Goal: Use online tool/utility: Utilize a website feature to perform a specific function

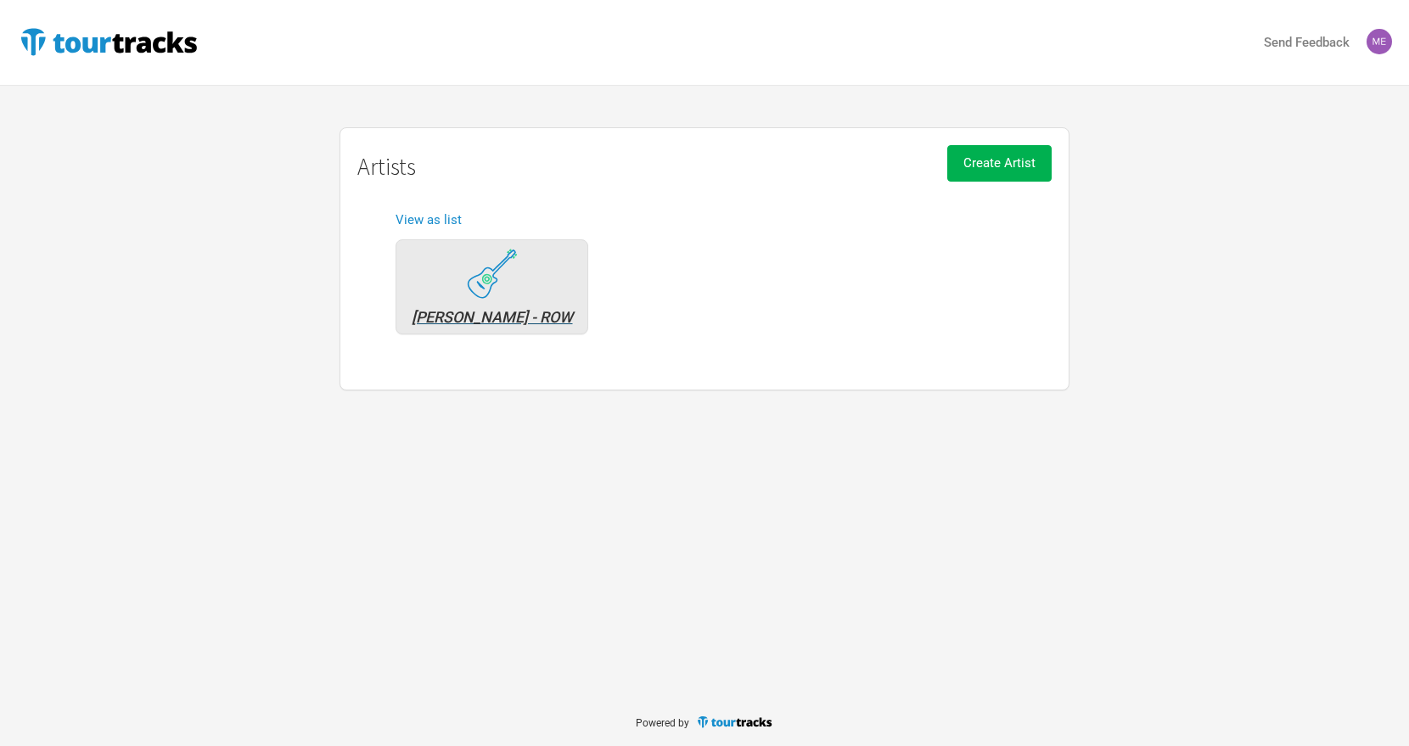
click at [528, 310] on div "[PERSON_NAME] - ROW" at bounding box center [492, 317] width 174 height 15
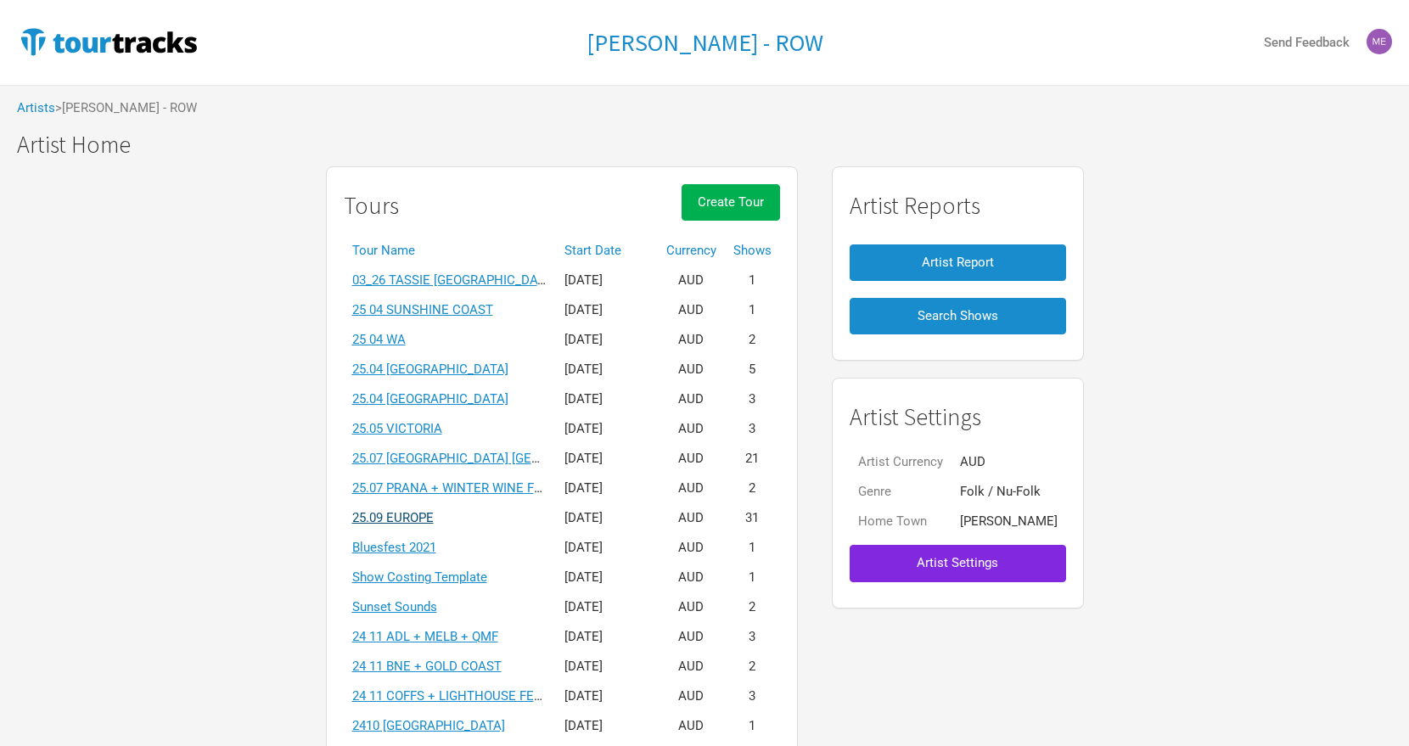
click at [418, 516] on link "25.09 EUROPE" at bounding box center [392, 517] width 81 height 15
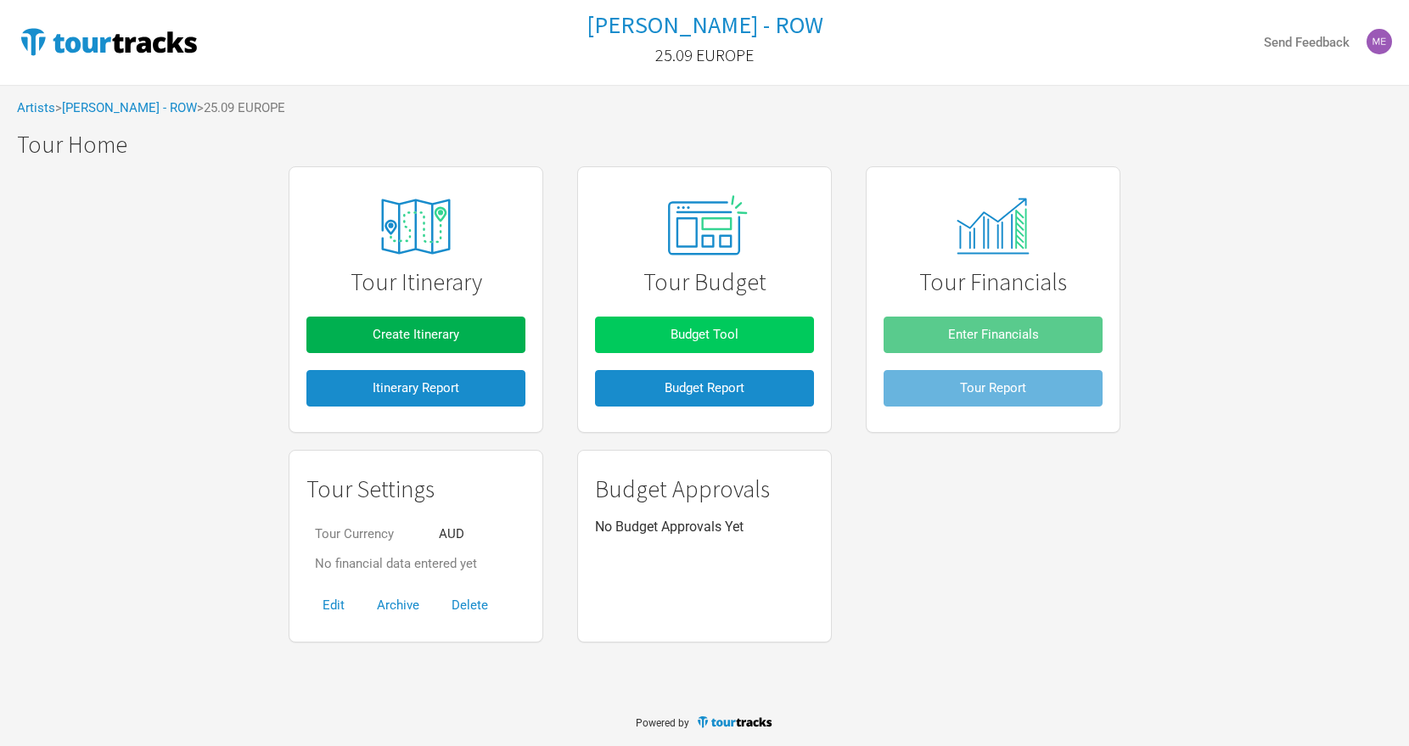
click at [665, 325] on button "Budget Tool" at bounding box center [704, 335] width 219 height 37
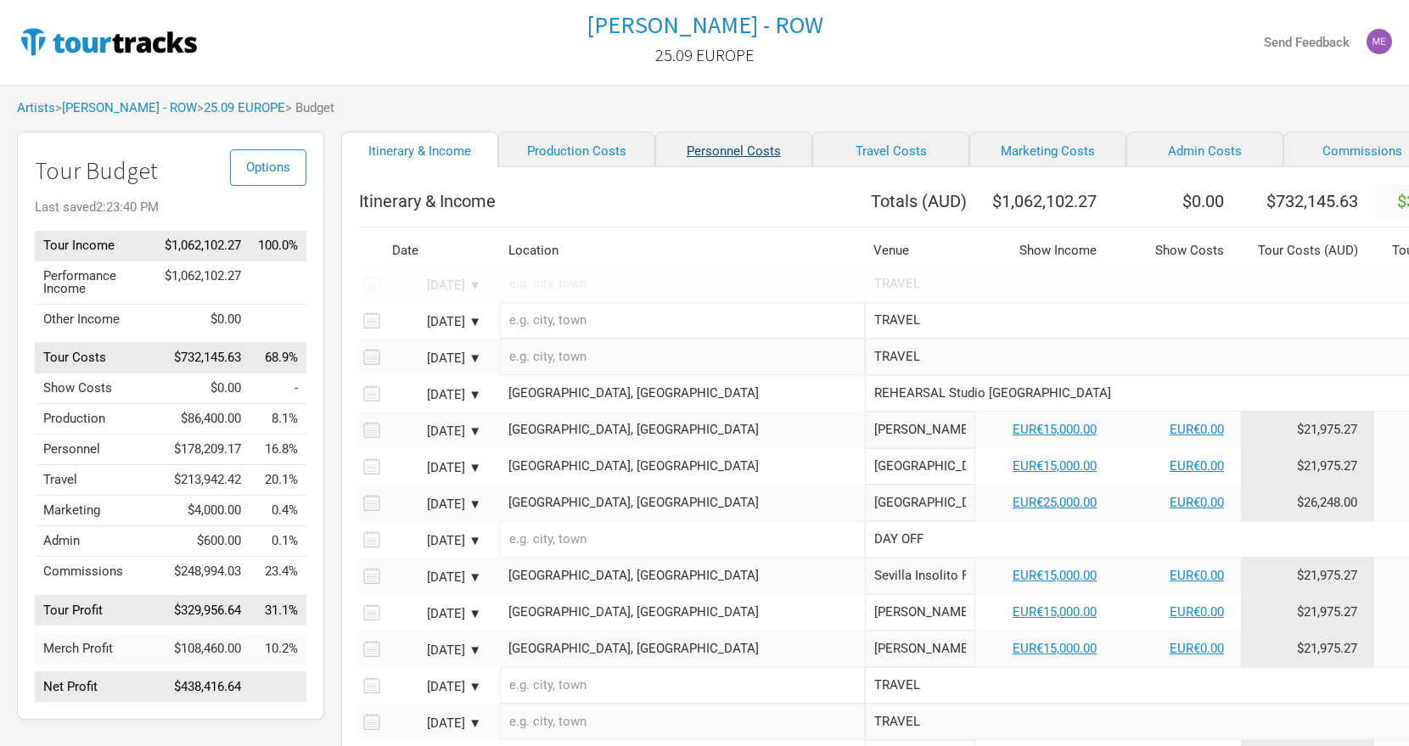
click at [683, 151] on link "Personnel Costs" at bounding box center [733, 150] width 157 height 36
select select "GBP"
select select "USD"
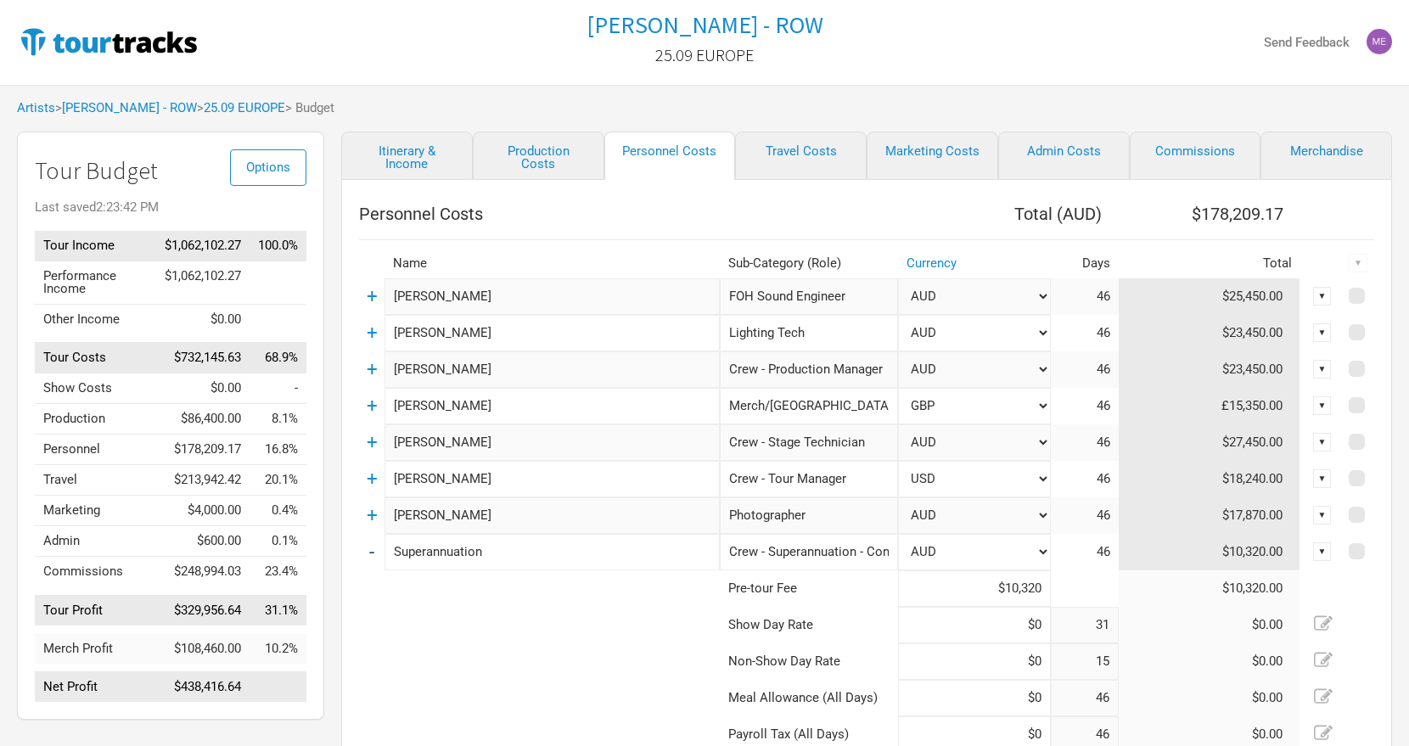
click at [371, 554] on link "-" at bounding box center [371, 552] width 5 height 22
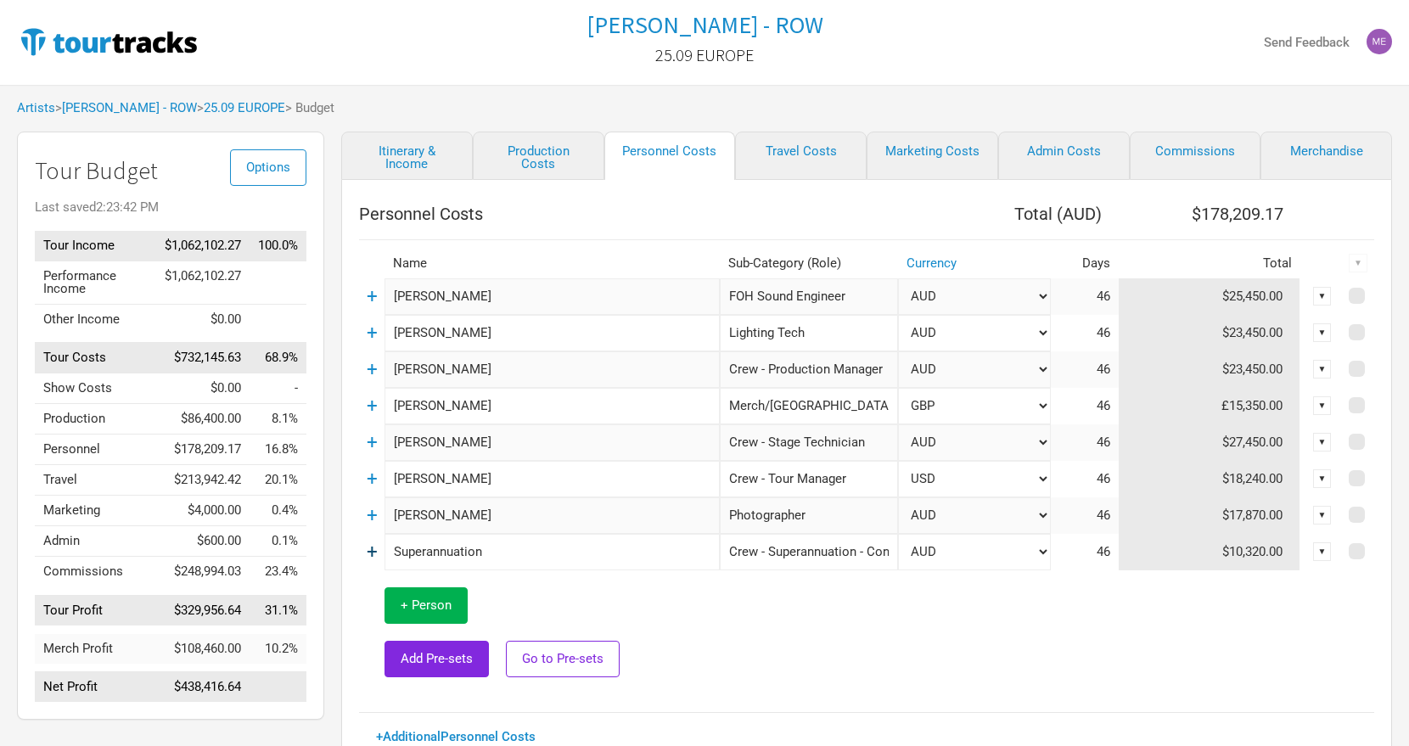
click at [371, 552] on link "+" at bounding box center [372, 552] width 11 height 22
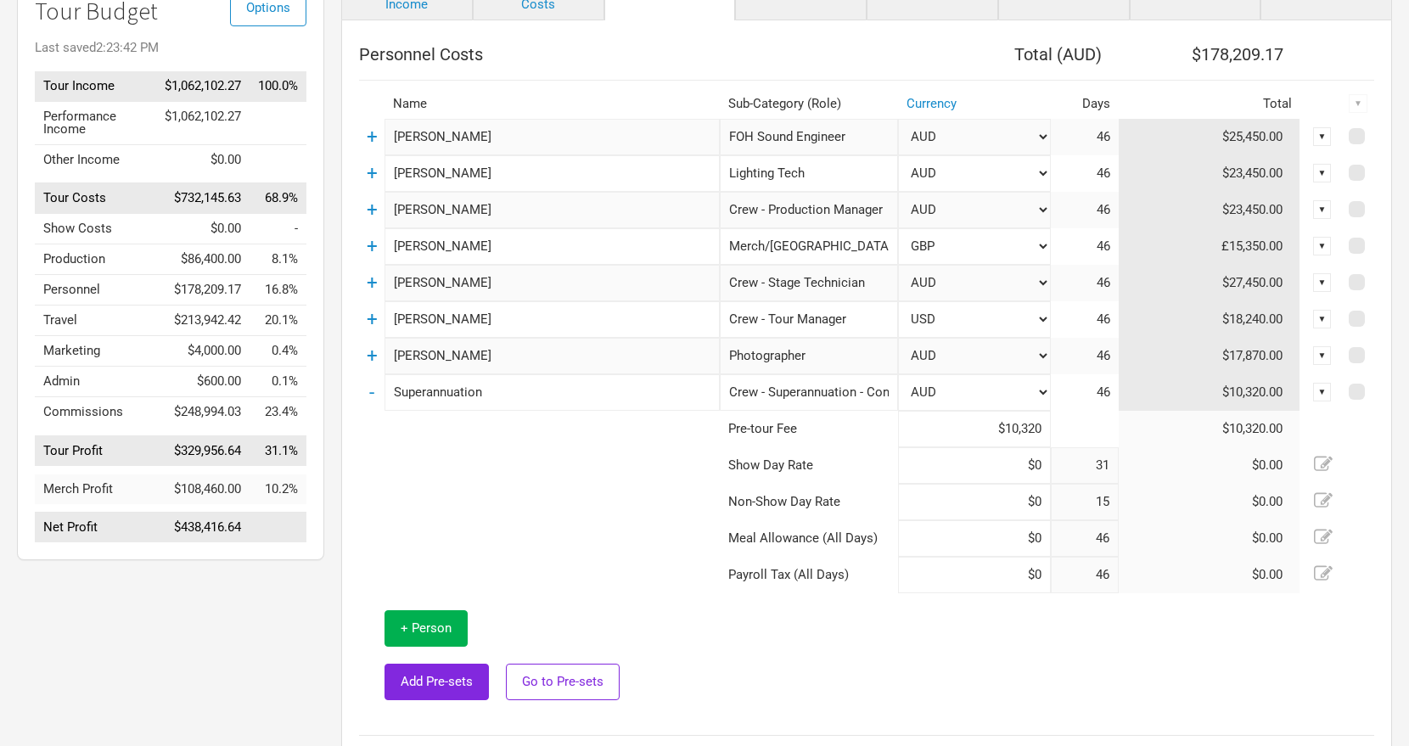
scroll to position [161, 0]
click at [370, 355] on link "+" at bounding box center [372, 354] width 11 height 22
